Goal: Transaction & Acquisition: Download file/media

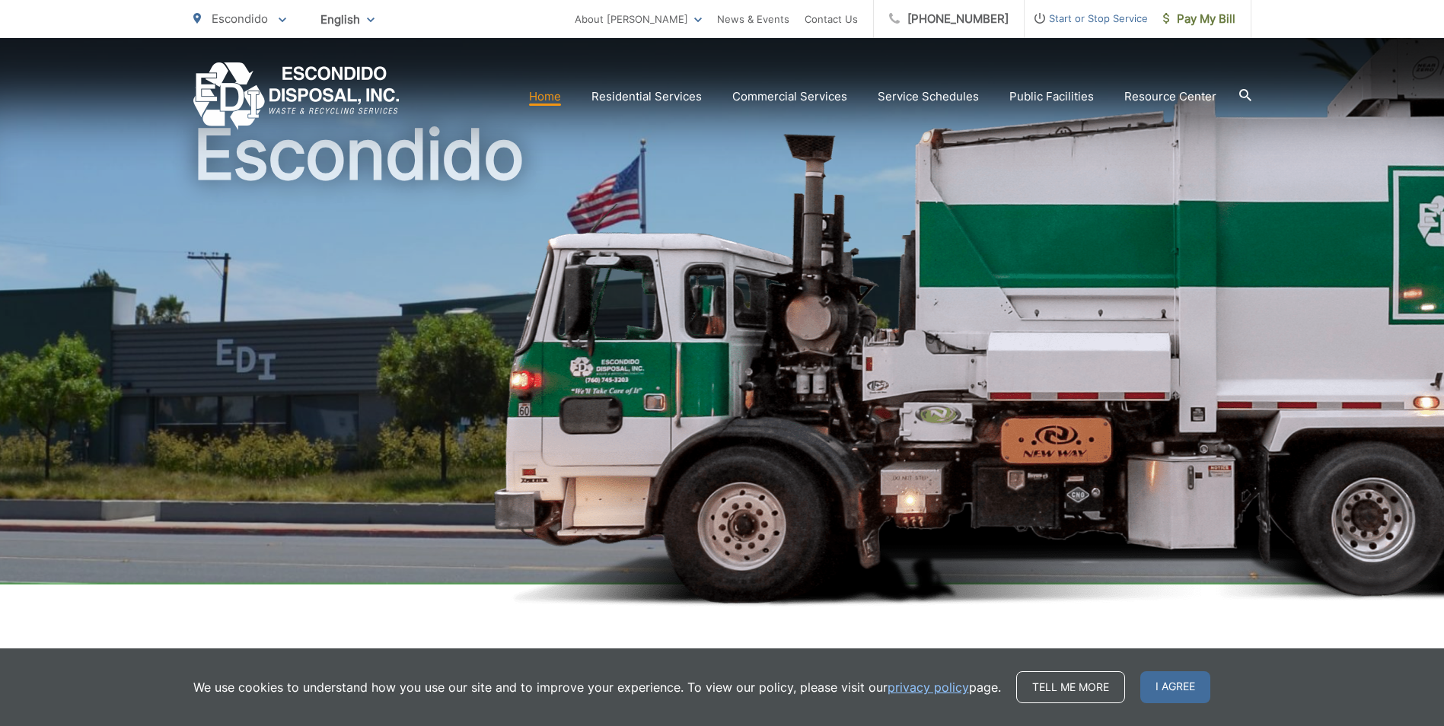
scroll to position [228, 0]
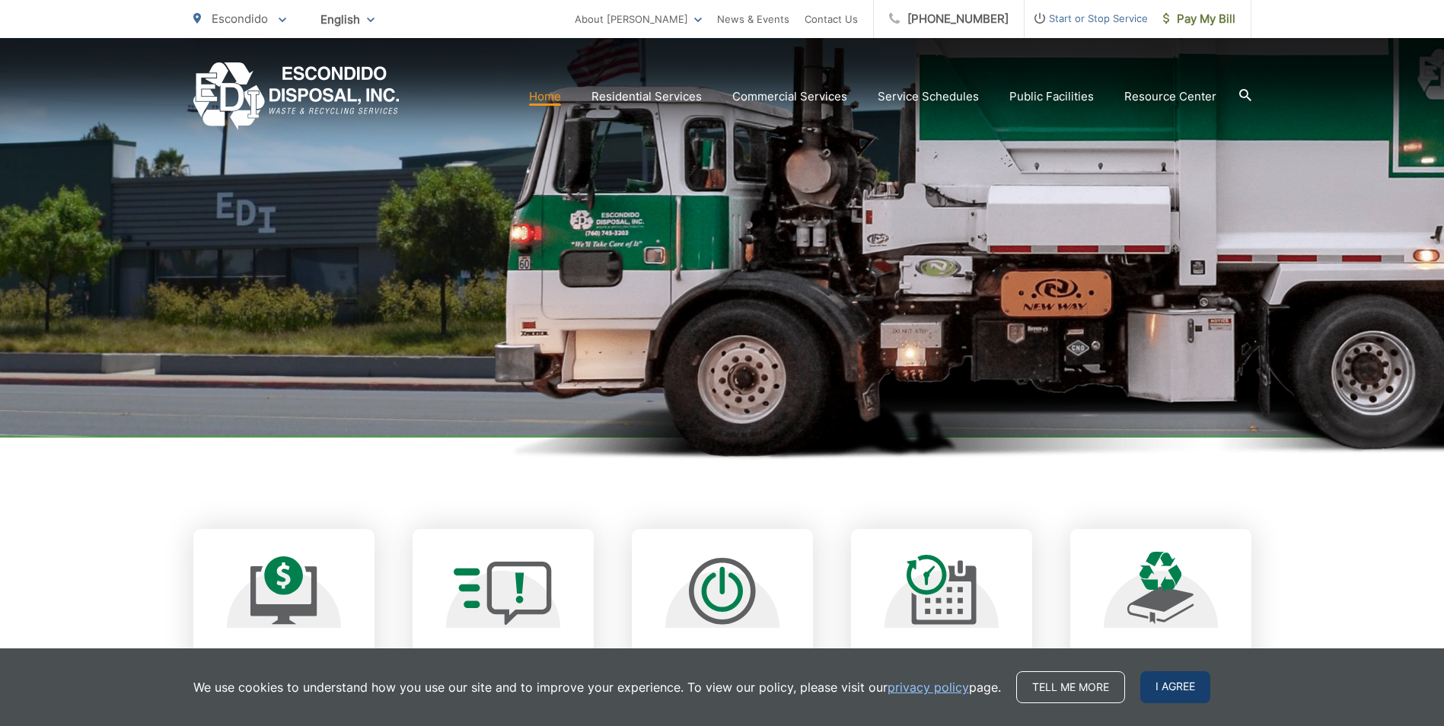
click at [1183, 689] on span "I agree" at bounding box center [1175, 687] width 70 height 32
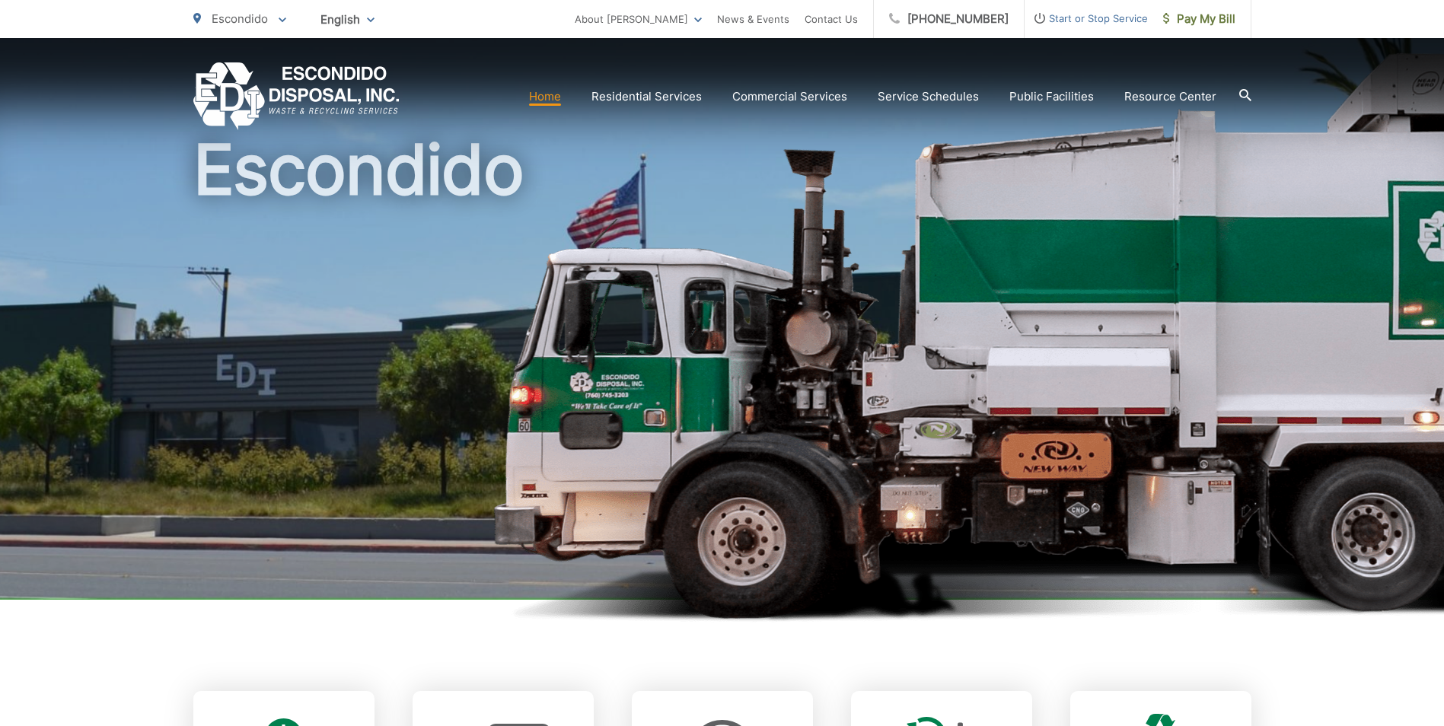
scroll to position [0, 0]
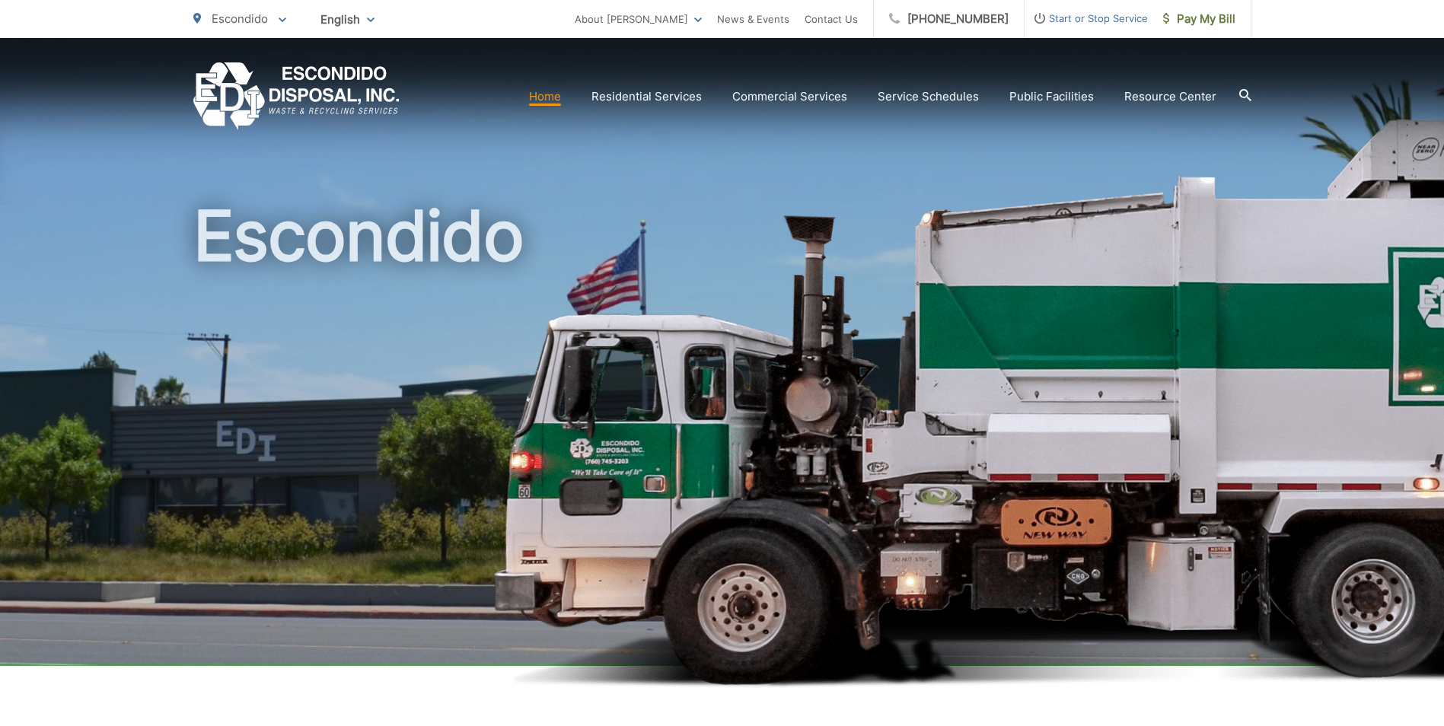
click at [1243, 91] on icon at bounding box center [1245, 95] width 12 height 12
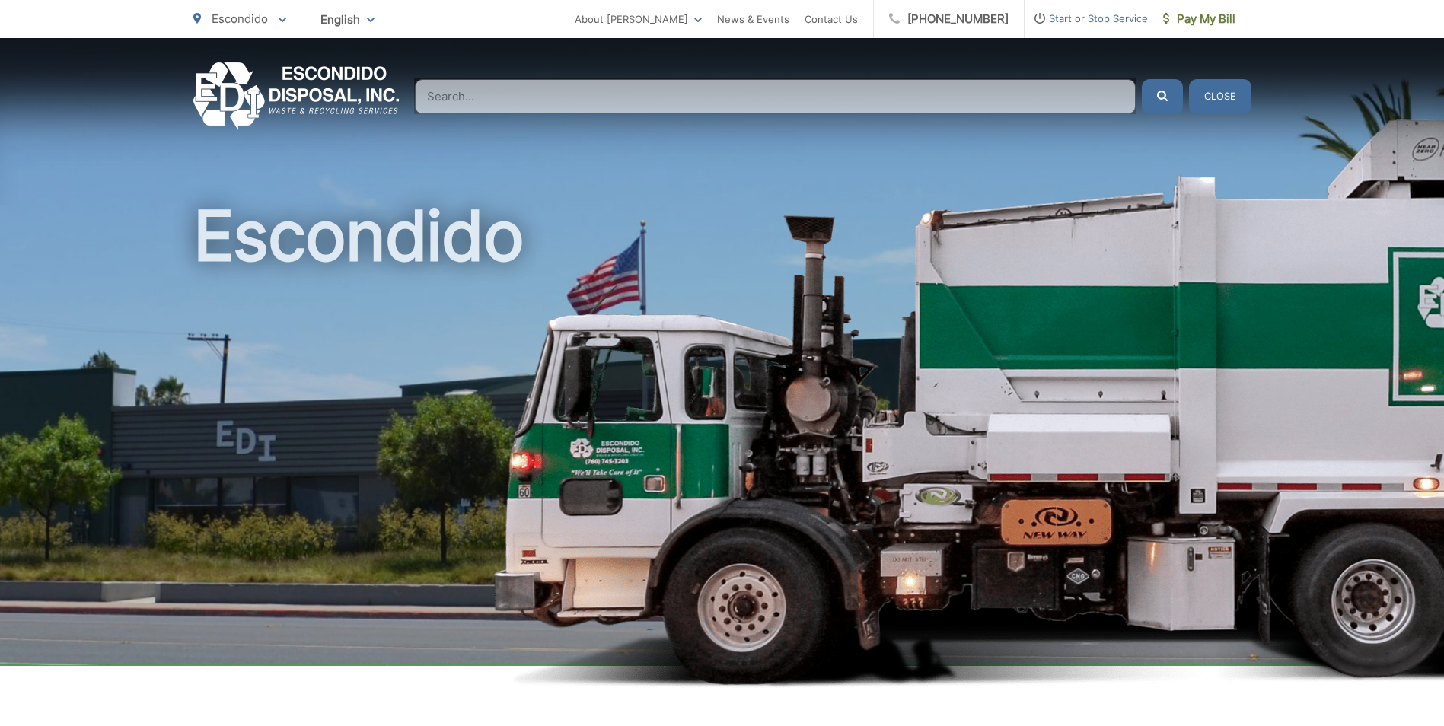
click at [962, 98] on input "Search" at bounding box center [775, 96] width 721 height 35
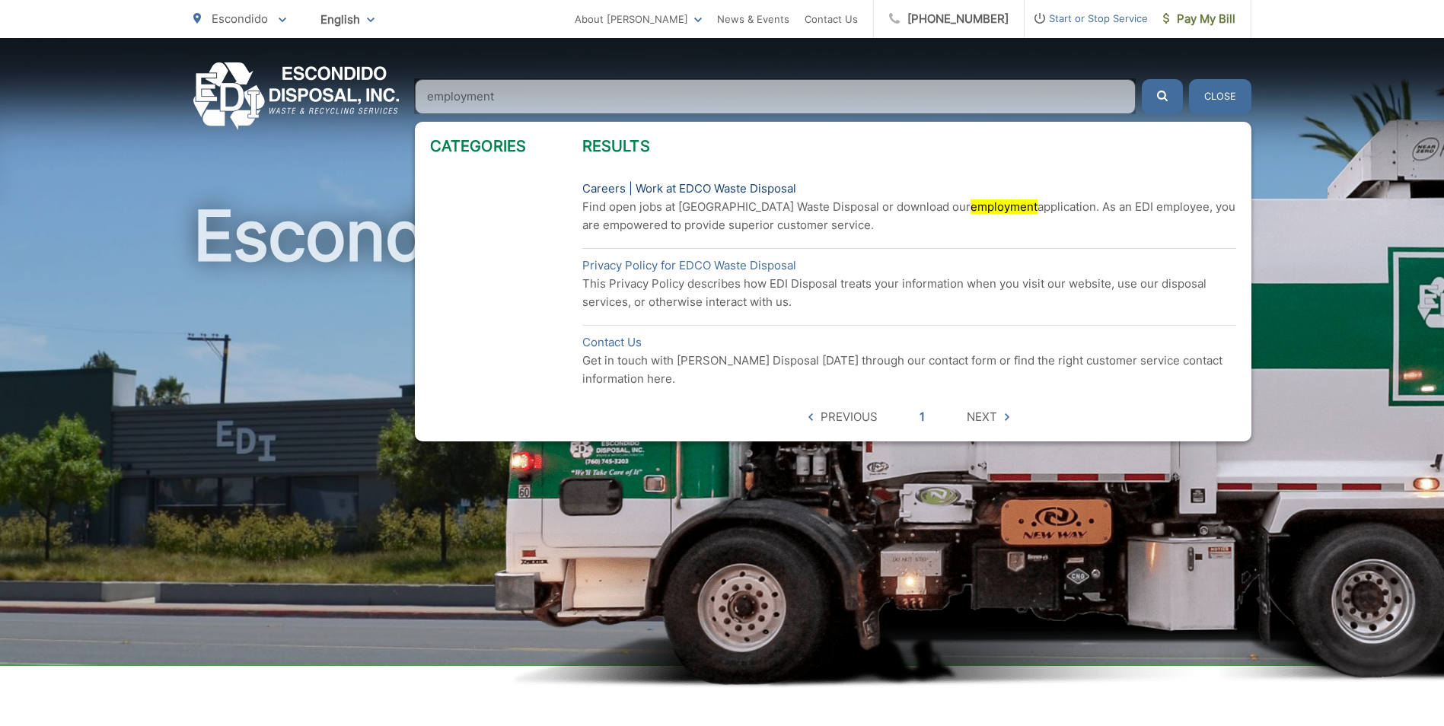
type input "employment"
click at [684, 187] on link "Careers | Work at EDCO Waste Disposal" at bounding box center [689, 189] width 214 height 18
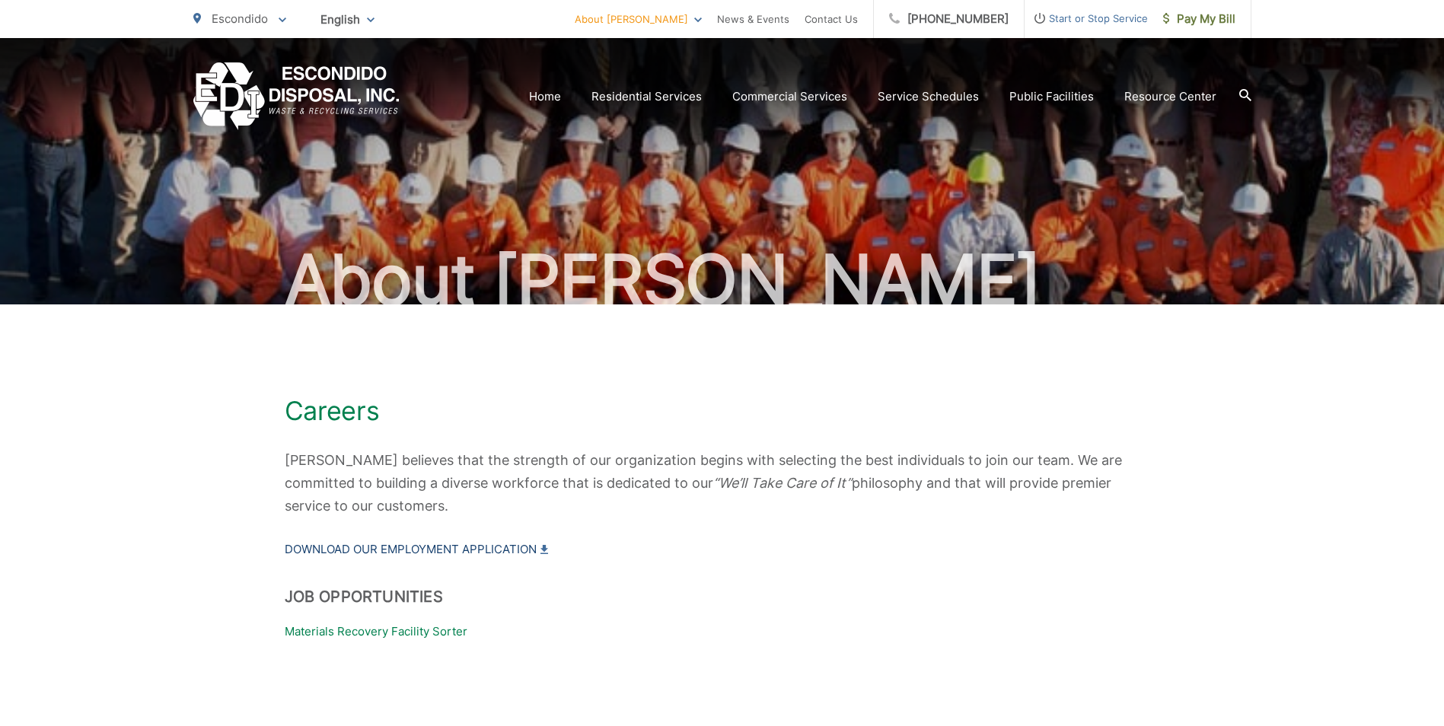
click at [383, 552] on link "Download our Employment Application" at bounding box center [416, 549] width 263 height 18
